Goal: Task Accomplishment & Management: Manage account settings

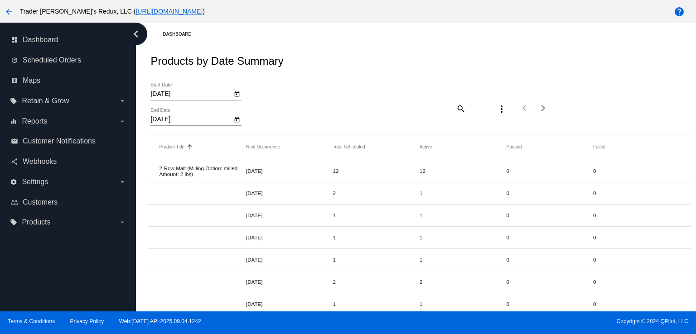
click at [393, 71] on div "Products by Date Summary" at bounding box center [419, 61] width 542 height 31
drag, startPoint x: 281, startPoint y: 39, endPoint x: 170, endPoint y: 98, distance: 125.1
click at [281, 43] on div "Dashboard Products by Date Summary [DATE] Start Date [DATE] End Date search mor…" at bounding box center [419, 326] width 553 height 607
click at [69, 51] on div "update Scheduled Orders" at bounding box center [67, 60] width 121 height 20
click at [69, 57] on span "Scheduled Orders" at bounding box center [52, 60] width 58 height 8
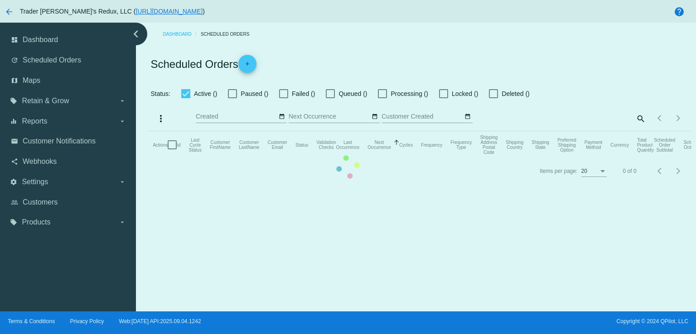
checkbox input "false"
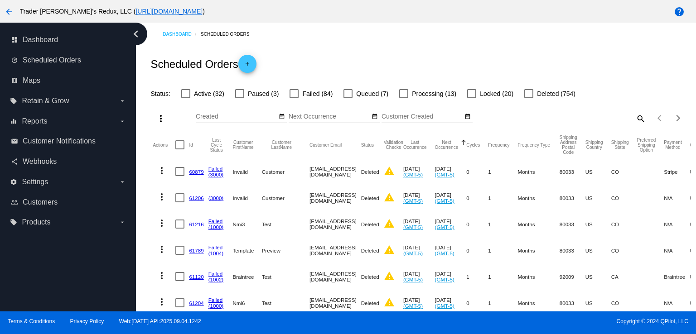
click at [325, 55] on div "Scheduled Orders add" at bounding box center [419, 64] width 542 height 36
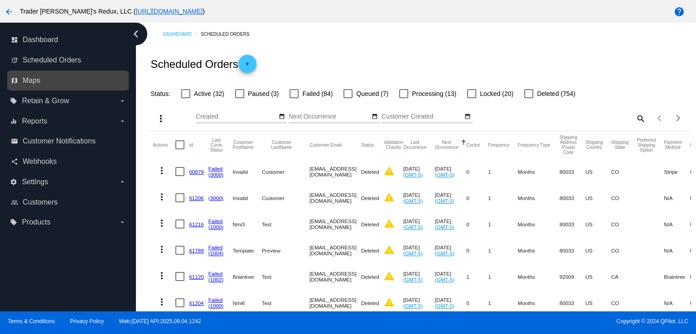
click at [29, 72] on div "map Maps" at bounding box center [67, 81] width 121 height 20
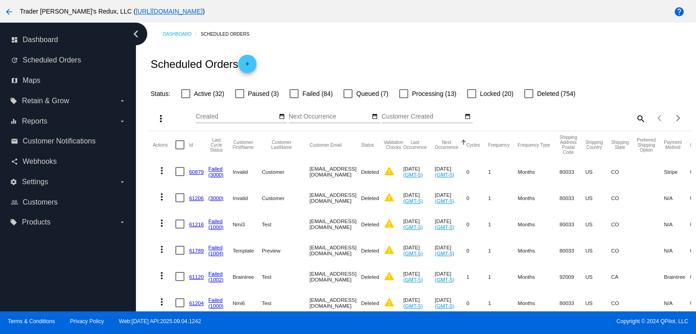
click at [373, 39] on div "Dashboard Scheduled Orders" at bounding box center [427, 34] width 528 height 14
click at [55, 129] on div "equalizer Reports arrow_drop_down" at bounding box center [67, 121] width 121 height 20
click at [58, 148] on link "email Customer Notifications" at bounding box center [68, 141] width 115 height 15
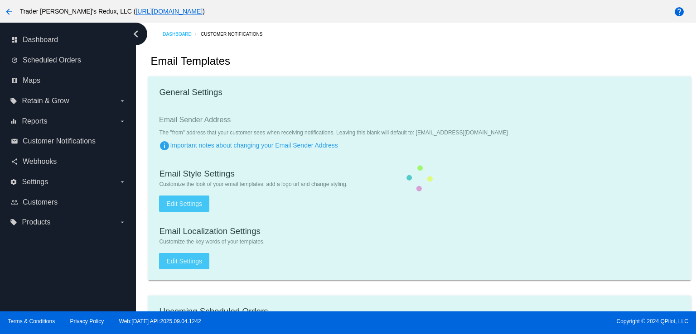
checkbox input "true"
type input "1"
checkbox input "true"
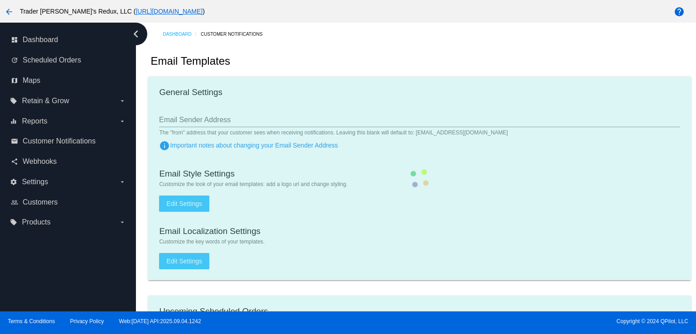
checkbox input "true"
type input "[EMAIL_ADDRESS][DOMAIN_NAME]"
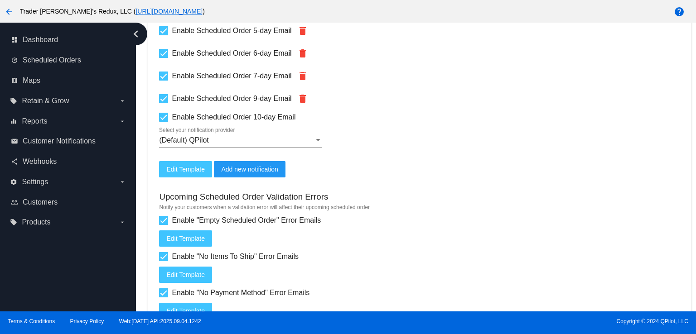
drag, startPoint x: 696, startPoint y: 300, endPoint x: 696, endPoint y: 334, distance: 33.5
click at [696, 334] on div "arrow_back Trader [PERSON_NAME]'s Redux, LLC ( [URL][DOMAIN_NAME] ) help dashbo…" at bounding box center [348, 167] width 696 height 334
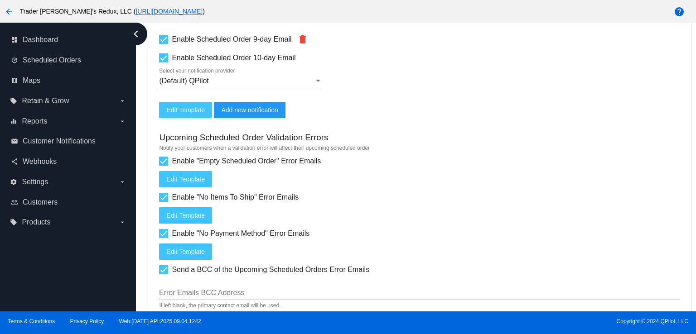
click at [381, 232] on div "Enable "No Payment Method" Error Emails" at bounding box center [419, 233] width 521 height 11
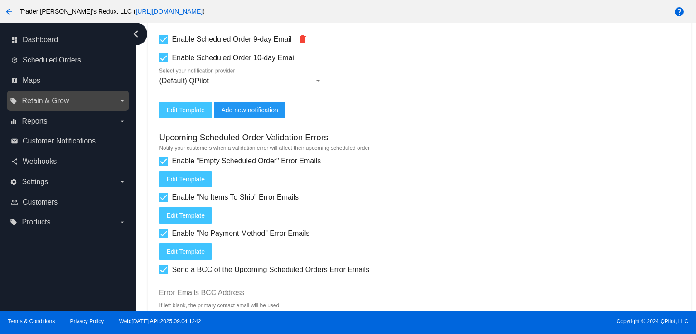
click at [49, 98] on span "Retain & Grow" at bounding box center [45, 101] width 47 height 8
click at [0, 0] on input "local_offer Retain & Grow arrow_drop_down" at bounding box center [0, 0] width 0 height 0
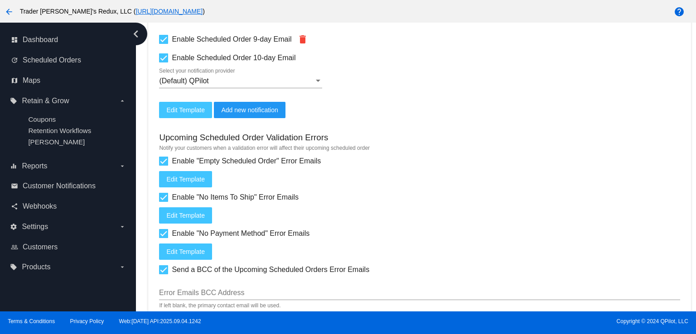
click at [551, 207] on div "Enable "No Items To Ship" Error Emails Edit Template" at bounding box center [419, 208] width 521 height 32
click at [551, 208] on div "Enable "No Items To Ship" Error Emails Edit Template" at bounding box center [419, 208] width 521 height 32
click at [599, 133] on div "Upcoming Scheduled Order Validation Errors" at bounding box center [419, 139] width 521 height 12
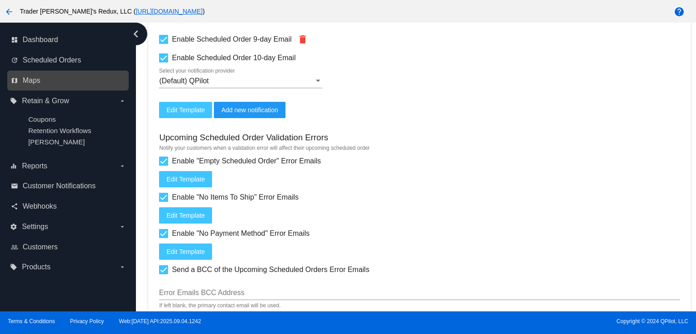
click at [83, 71] on div "map Maps" at bounding box center [67, 81] width 121 height 20
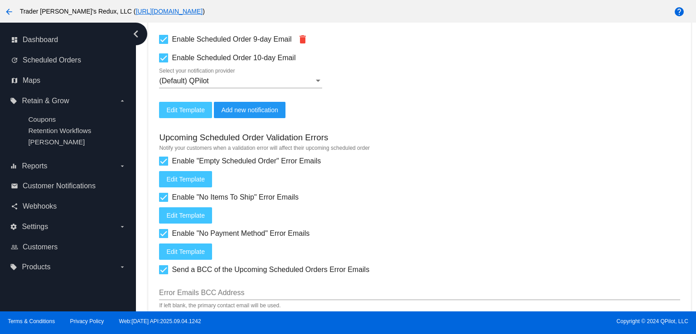
click at [643, 201] on div "Enable "No Items To Ship" Error Emails Edit Template" at bounding box center [419, 208] width 521 height 32
